Goal: Check status: Check status

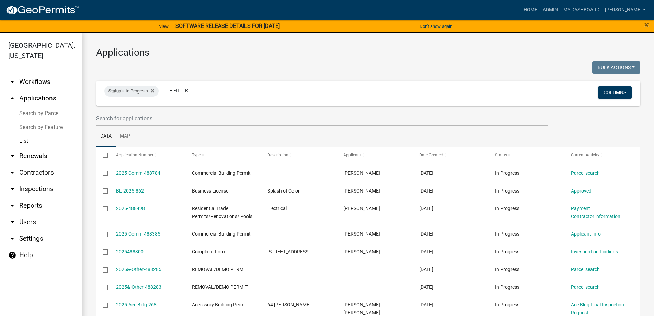
select select "3: 100"
click at [161, 122] on input "text" at bounding box center [322, 118] width 452 height 14
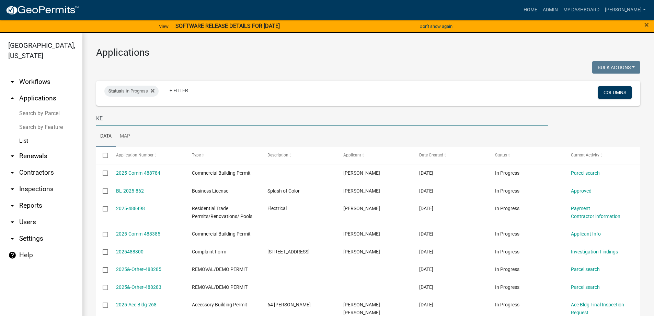
type input "[PERSON_NAME]"
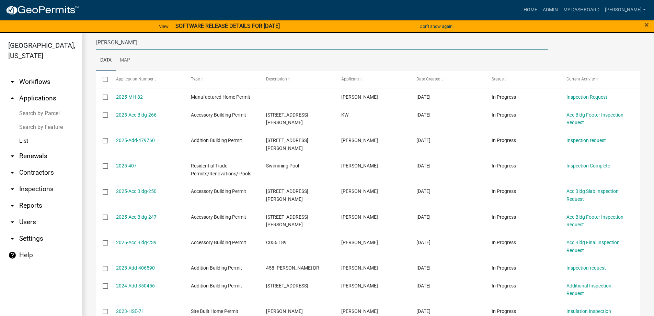
scroll to position [37, 0]
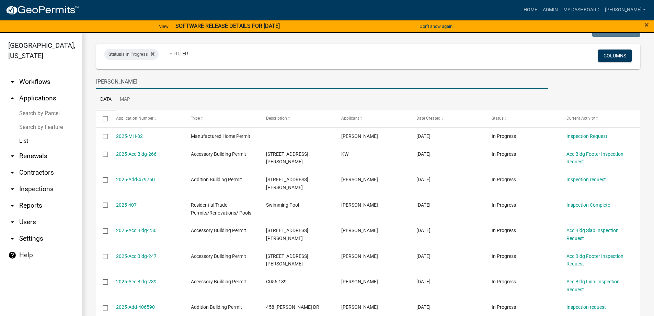
drag, startPoint x: 119, startPoint y: 76, endPoint x: 70, endPoint y: 75, distance: 49.1
click at [74, 75] on div "[GEOGRAPHIC_DATA], [US_STATE] arrow_drop_down Workflows List arrow_drop_up Appl…" at bounding box center [327, 178] width 654 height 291
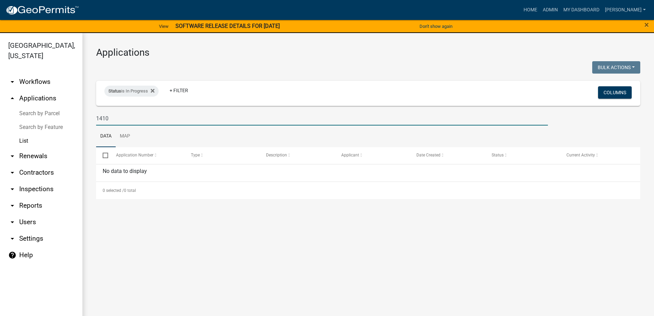
scroll to position [0, 0]
type input "1410"
click at [157, 92] on div "Status is In Progress Remove this filter" at bounding box center [131, 91] width 54 height 11
select select "1"
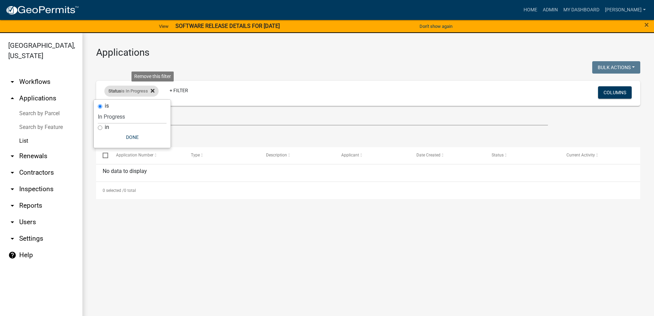
click at [152, 92] on icon at bounding box center [153, 90] width 4 height 5
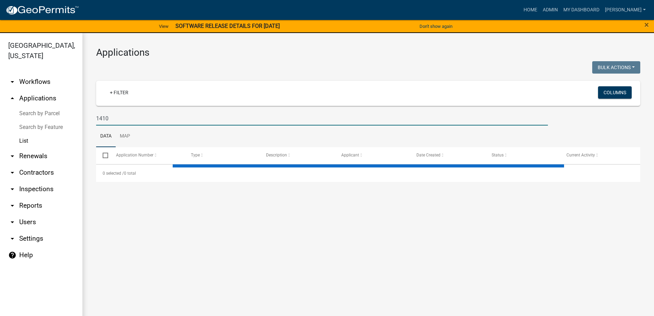
click at [99, 118] on input "1410" at bounding box center [322, 118] width 452 height 14
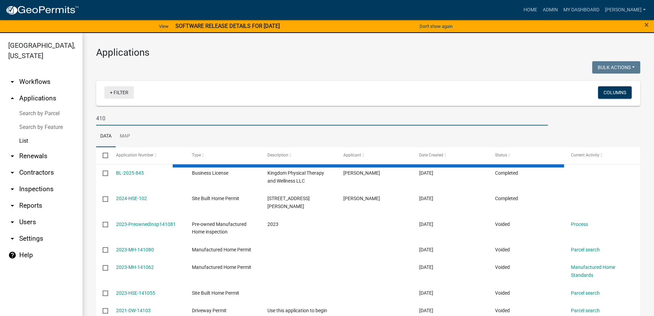
type input "410"
click at [121, 89] on link "+ Filter" at bounding box center [119, 92] width 30 height 12
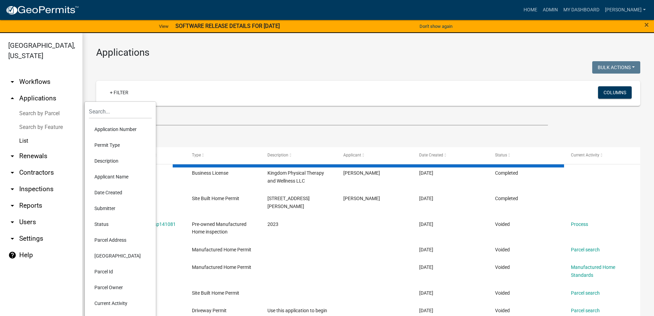
click at [97, 221] on li "Status" at bounding box center [120, 224] width 63 height 16
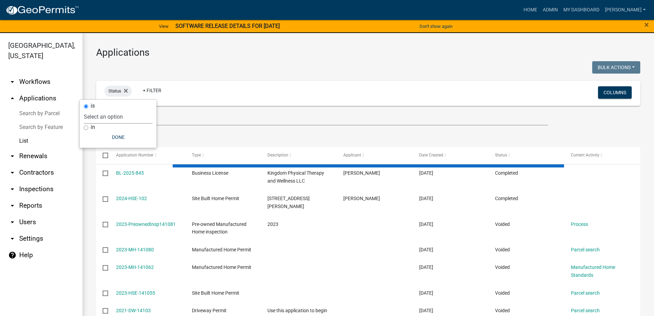
click at [113, 115] on select "Select an option Not Started In Progress Completed Expired Locked Withdrawn Voi…" at bounding box center [118, 117] width 69 height 14
select select "3: 100"
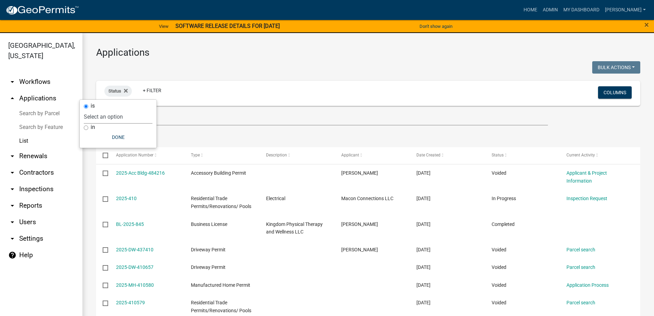
select select "1"
click at [98, 110] on select "Select an option Not Started In Progress Completed Expired Locked Withdrawn Voi…" at bounding box center [118, 117] width 69 height 14
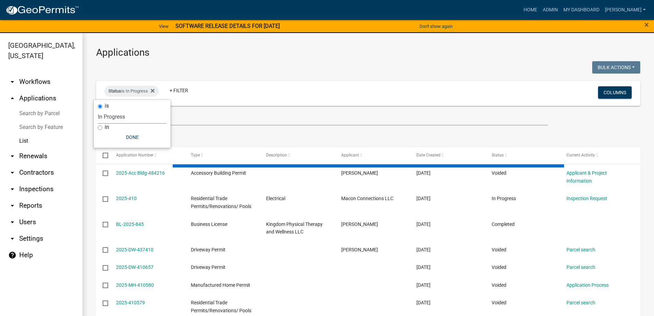
click at [271, 141] on ul "Data Map" at bounding box center [368, 136] width 544 height 22
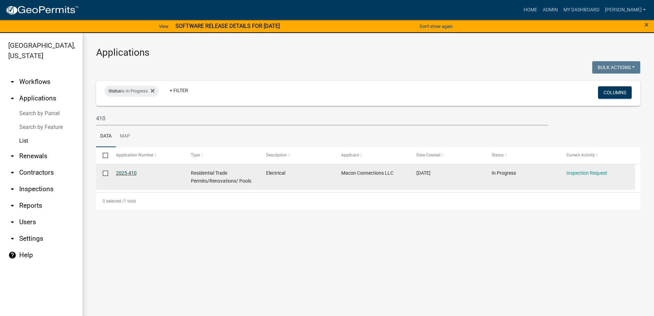
click at [125, 171] on link "2025-410" at bounding box center [126, 172] width 21 height 5
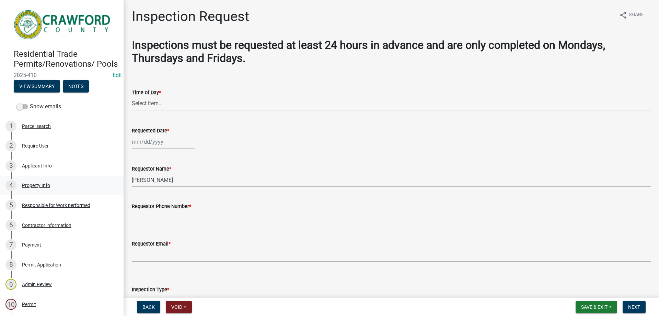
click at [42, 188] on div "Property Info" at bounding box center [36, 185] width 28 height 5
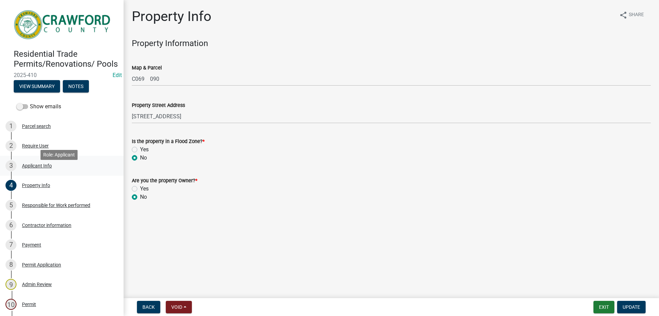
click at [35, 168] on div "Applicant Info" at bounding box center [37, 165] width 30 height 5
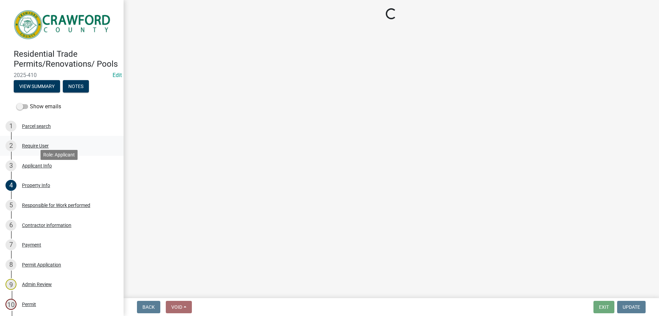
select select "623d3079-c1eb-44cf-96cb-a8315f116107"
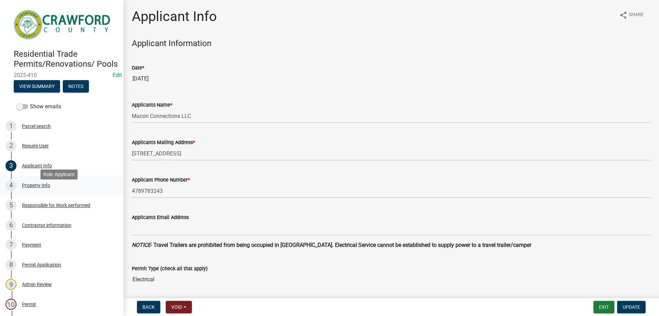
click at [44, 186] on link "4 Property Info" at bounding box center [62, 186] width 124 height 20
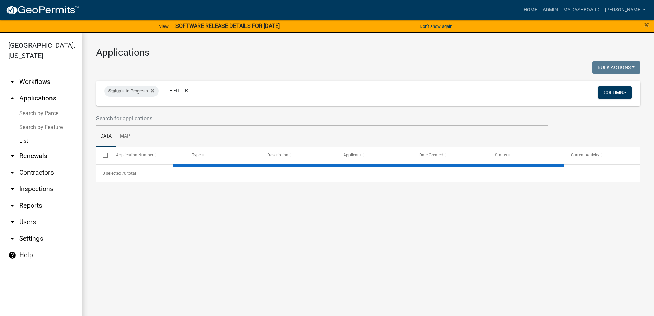
select select "3: 100"
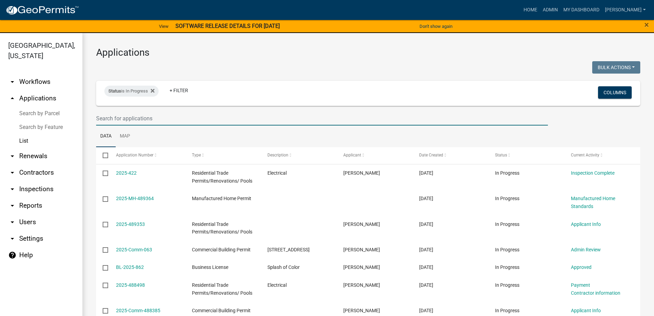
click at [136, 116] on input "text" at bounding box center [322, 118] width 452 height 14
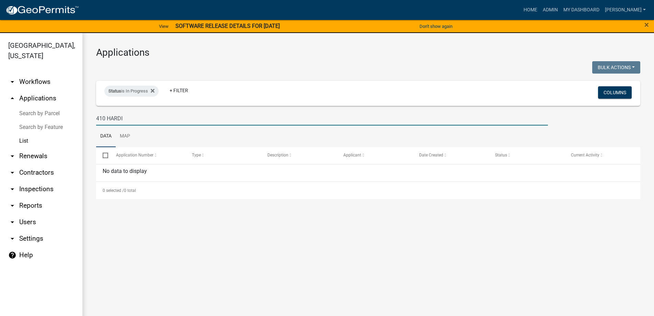
drag, startPoint x: 129, startPoint y: 115, endPoint x: 90, endPoint y: 115, distance: 39.2
click at [90, 115] on div "Applications Bulk Actions Void Expire Lock Withdraw Status is In Progress + Fil…" at bounding box center [368, 123] width 572 height 180
click at [146, 123] on input "410 HARDI" at bounding box center [322, 118] width 452 height 14
type input "410 HARDI"
click at [154, 97] on fa-icon at bounding box center [151, 91] width 7 height 11
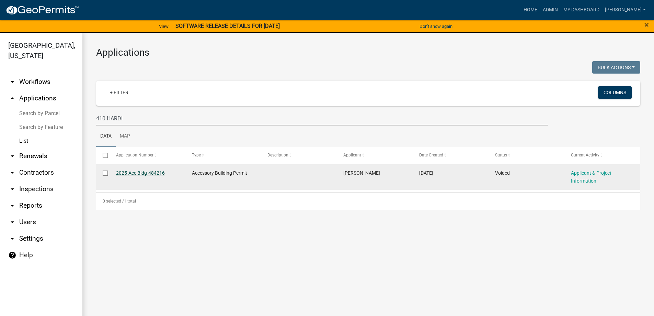
click at [155, 172] on link "2025-Acc Bldg-484216" at bounding box center [140, 172] width 49 height 5
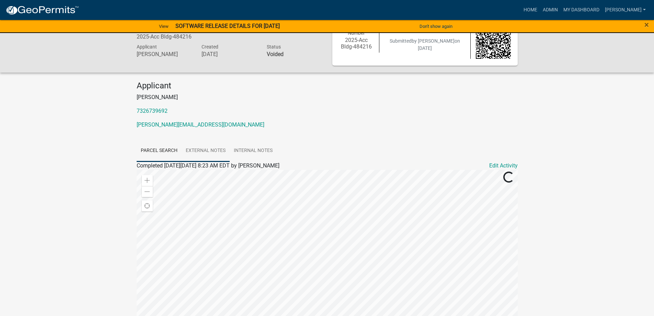
scroll to position [34, 0]
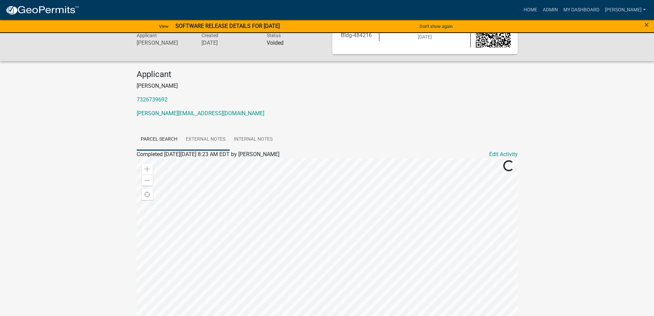
click at [201, 137] on link "External Notes" at bounding box center [206, 139] width 48 height 22
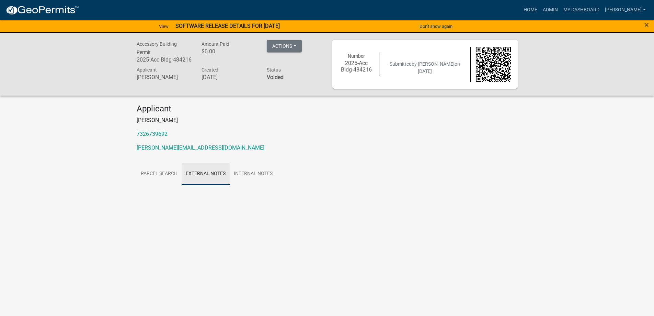
scroll to position [0, 0]
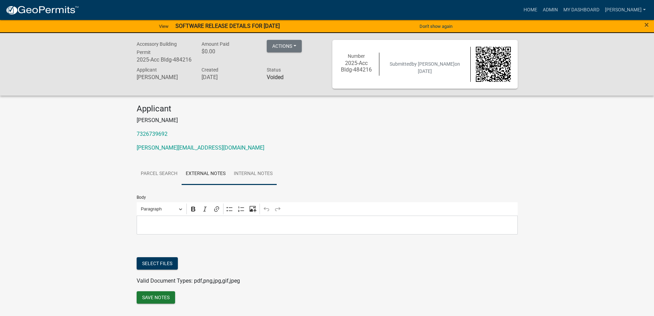
click at [248, 166] on link "Internal Notes" at bounding box center [253, 174] width 47 height 22
click at [166, 170] on link "Parcel search" at bounding box center [159, 174] width 45 height 22
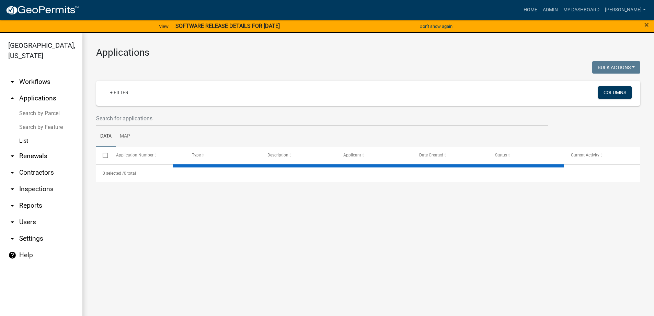
select select "3: 100"
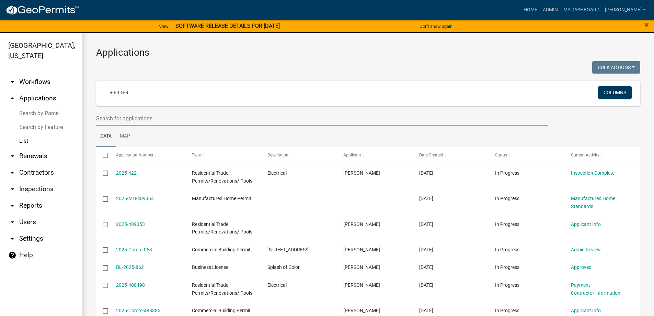
click at [151, 120] on input "text" at bounding box center [322, 118] width 452 height 14
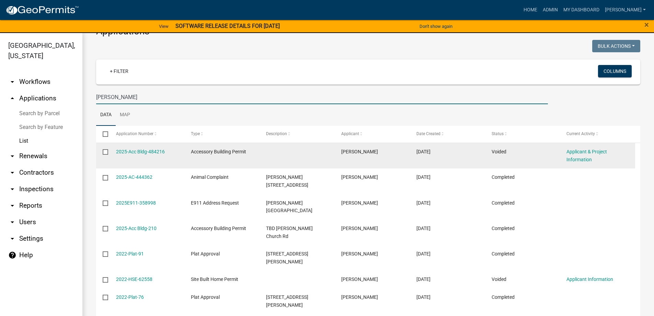
scroll to position [31, 0]
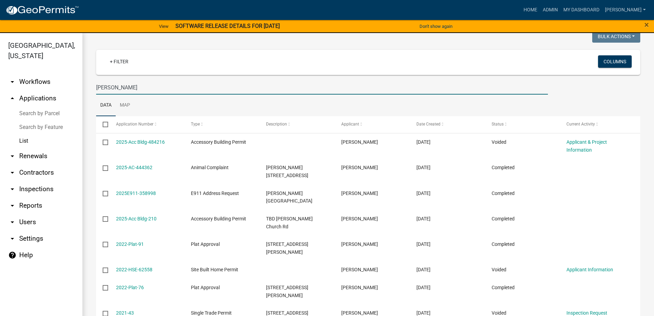
type input "[PERSON_NAME]"
click at [560, 85] on div "[PERSON_NAME]" at bounding box center [368, 87] width 555 height 14
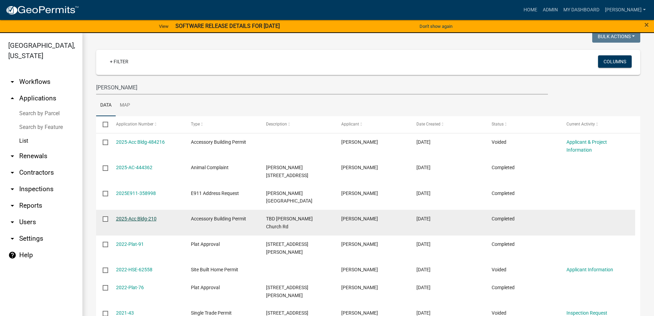
click at [133, 216] on link "2025-Acc Bldg-210" at bounding box center [136, 218] width 41 height 5
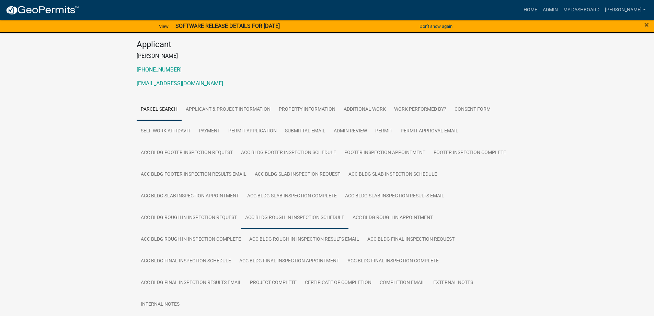
scroll to position [103, 0]
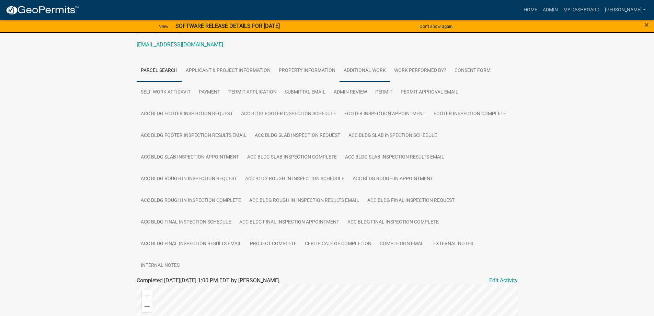
click at [368, 72] on link "Additional work" at bounding box center [365, 71] width 50 height 22
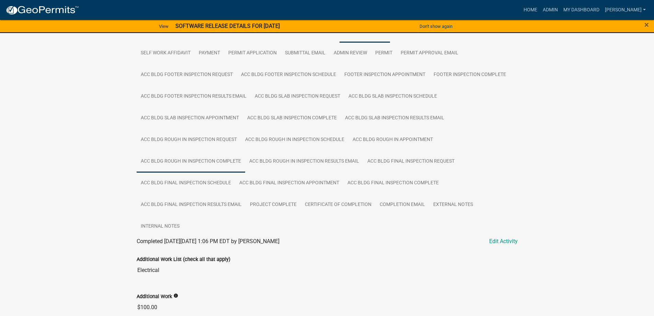
scroll to position [175, 0]
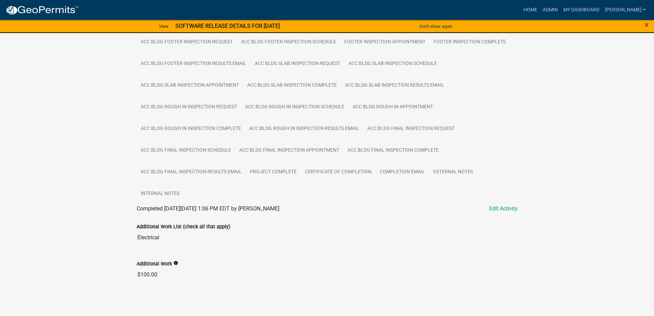
drag, startPoint x: 309, startPoint y: 212, endPoint x: 146, endPoint y: 208, distance: 163.6
click at [146, 208] on div "Completed [DATE][DATE] 1:06 PM EDT by [PERSON_NAME] Edit Activity" at bounding box center [327, 208] width 381 height 8
click at [136, 208] on div "Parcel search Applicant & Project Information Property Information Additional w…" at bounding box center [328, 141] width 392 height 307
drag, startPoint x: 117, startPoint y: 206, endPoint x: 350, endPoint y: 207, distance: 232.2
click at [350, 207] on div "Accessory Building Permit 2025-Acc Bldg-210 Amount Paid $400.00 Actions View re…" at bounding box center [327, 82] width 654 height 449
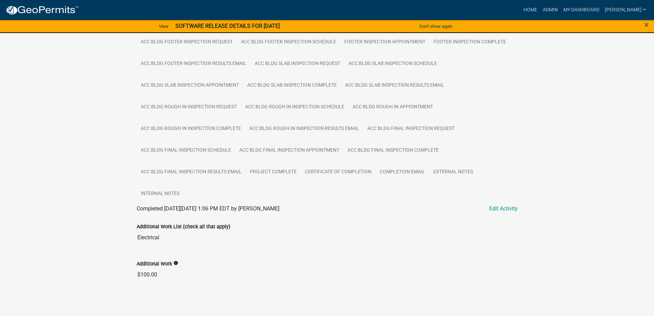
click at [340, 209] on div "Completed [DATE][DATE] 1:06 PM EDT by [PERSON_NAME] Edit Activity" at bounding box center [327, 208] width 381 height 8
drag, startPoint x: 315, startPoint y: 213, endPoint x: 149, endPoint y: 206, distance: 166.0
click at [150, 207] on div "Completed [DATE][DATE] 1:06 PM EDT by [PERSON_NAME] Edit Activity Additional Wo…" at bounding box center [327, 245] width 381 height 82
click at [149, 206] on span "Completed [DATE][DATE] 1:06 PM EDT by [PERSON_NAME]" at bounding box center [208, 208] width 143 height 7
drag, startPoint x: 123, startPoint y: 204, endPoint x: 339, endPoint y: 209, distance: 216.5
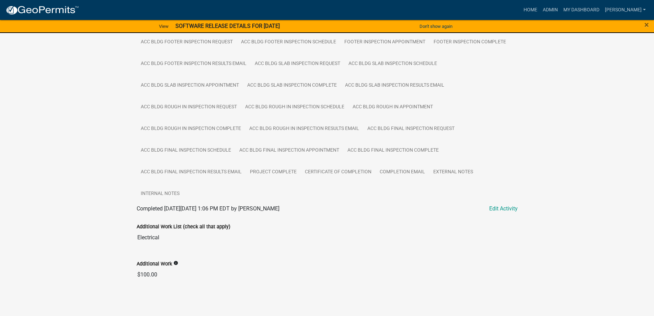
click at [339, 209] on div "Accessory Building Permit 2025-Acc Bldg-210 Amount Paid $400.00 Actions View re…" at bounding box center [327, 82] width 654 height 449
click at [327, 216] on div "Additional Work List (check all that apply) Electrical" at bounding box center [327, 229] width 381 height 32
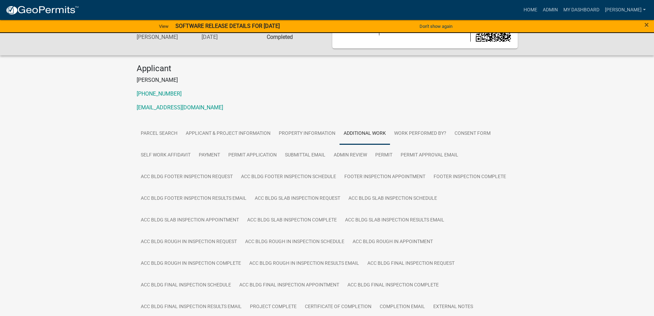
scroll to position [0, 0]
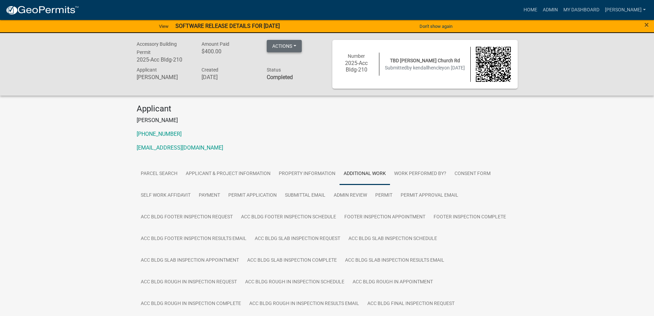
click at [285, 44] on button "Actions" at bounding box center [284, 46] width 35 height 12
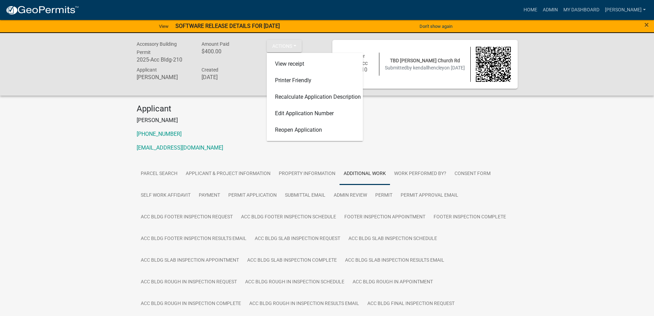
click at [242, 128] on div "Applicant [PERSON_NAME] [PHONE_NUMBER] [EMAIL_ADDRESS][DOMAIN_NAME]" at bounding box center [328, 131] width 392 height 54
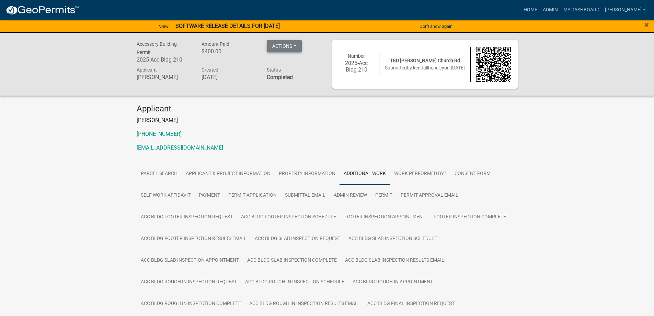
click at [280, 51] on button "Actions" at bounding box center [284, 46] width 35 height 12
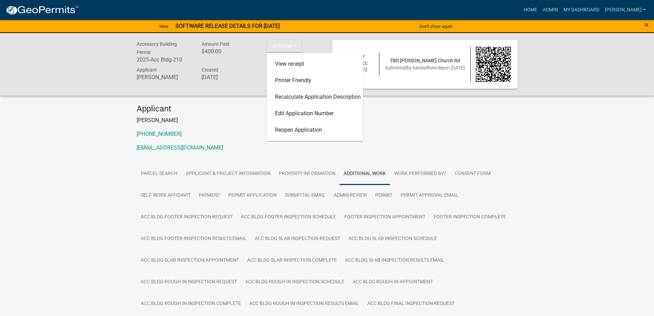
click at [490, 156] on div "Applicant [PERSON_NAME] [PHONE_NUMBER] [EMAIL_ADDRESS][DOMAIN_NAME]" at bounding box center [328, 131] width 392 height 54
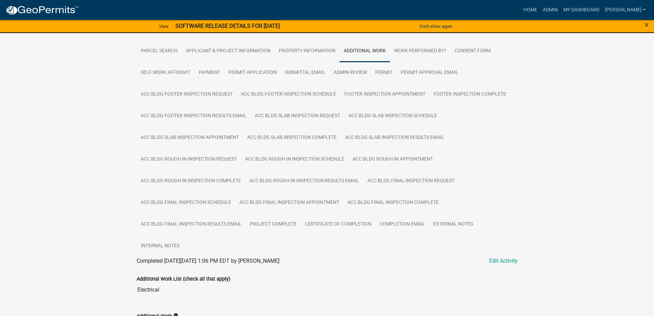
scroll to position [175, 0]
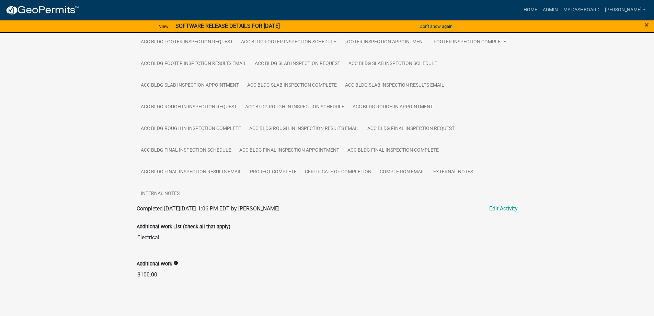
drag, startPoint x: 173, startPoint y: 241, endPoint x: 128, endPoint y: 238, distance: 44.8
click at [128, 238] on div "Accessory Building Permit 2025-Acc Bldg-210 Amount Paid $400.00 Actions View re…" at bounding box center [327, 82] width 654 height 449
click at [131, 221] on div "Accessory Building Permit 2025-Acc Bldg-210 Amount Paid $400.00 Actions View re…" at bounding box center [327, 82] width 654 height 449
click at [81, 198] on div "Accessory Building Permit 2025-Acc Bldg-210 Amount Paid $400.00 Actions View re…" at bounding box center [327, 82] width 654 height 449
drag, startPoint x: 165, startPoint y: 237, endPoint x: 152, endPoint y: 237, distance: 13.1
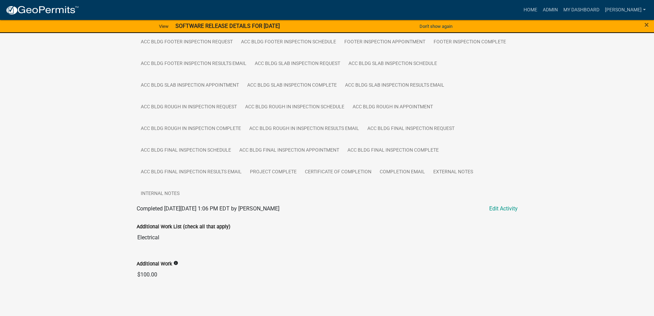
click at [153, 237] on input "Electrical" at bounding box center [327, 237] width 381 height 14
click at [124, 237] on div "Accessory Building Permit 2025-Acc Bldg-210 Amount Paid $400.00 Actions View re…" at bounding box center [327, 82] width 654 height 449
